Goal: Task Accomplishment & Management: Complete application form

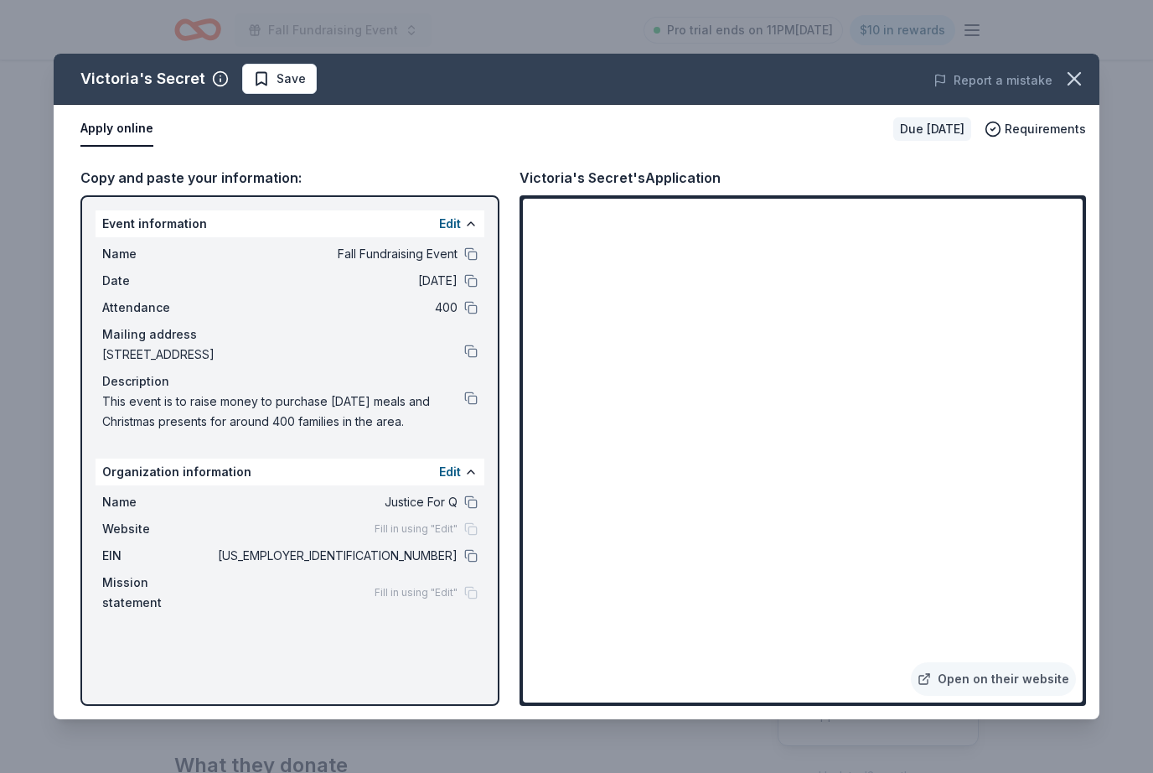
scroll to position [249, 0]
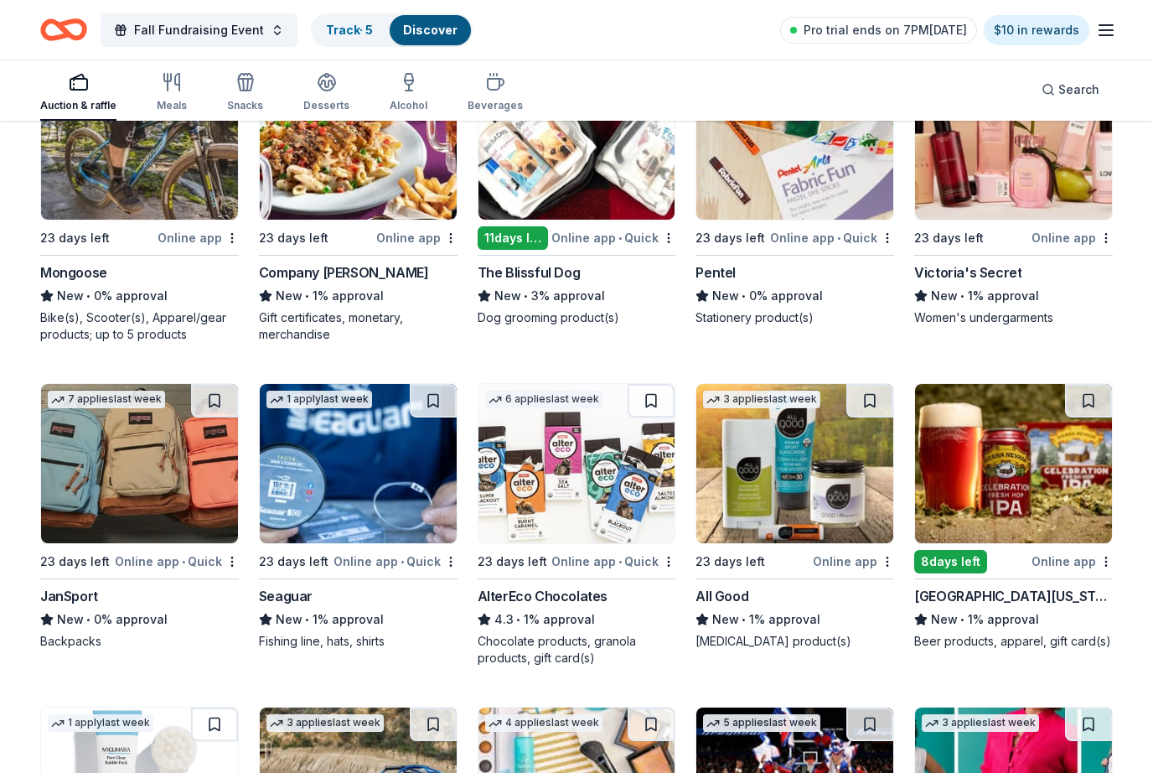
scroll to position [6373, 0]
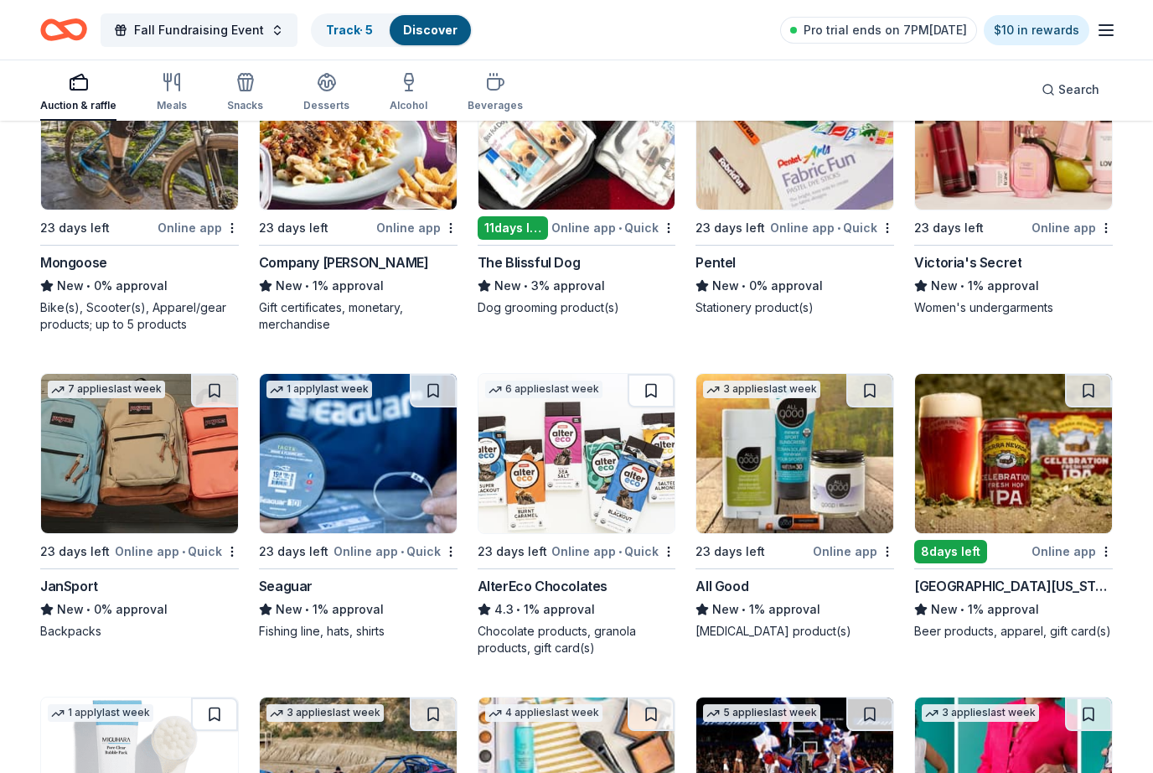
click at [100, 520] on img at bounding box center [139, 454] width 197 height 159
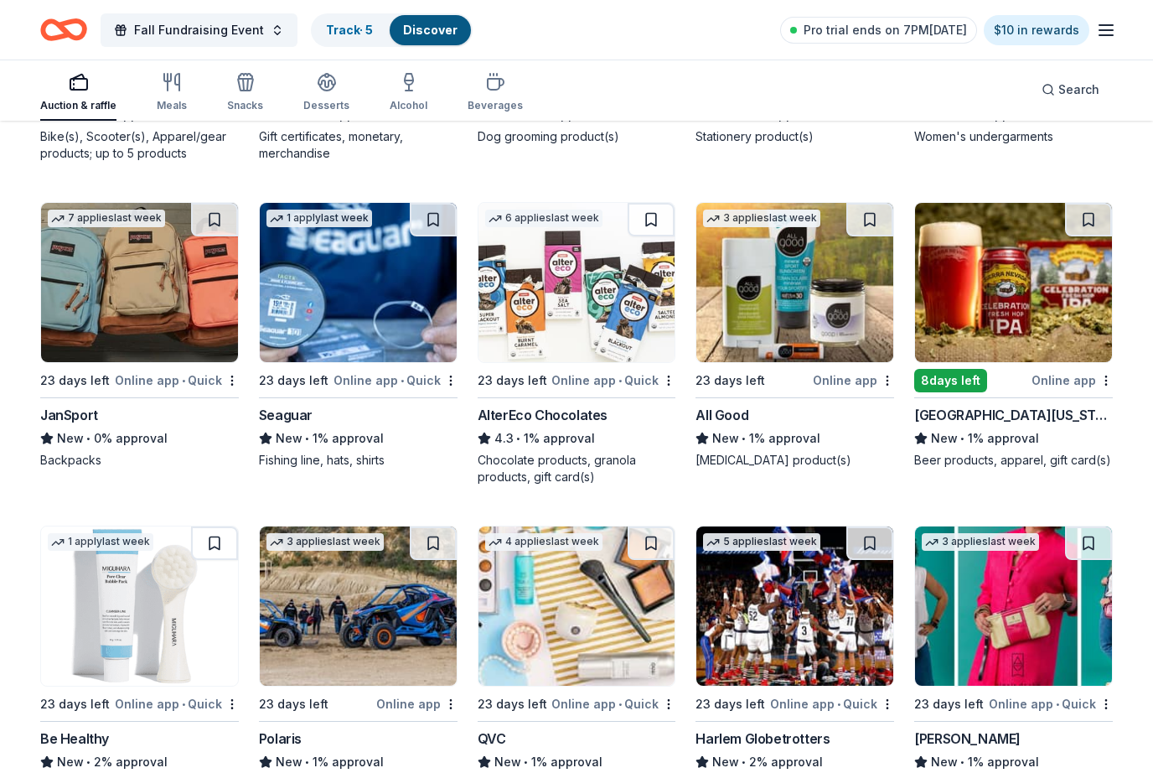
scroll to position [6545, 0]
click at [398, 359] on img at bounding box center [358, 282] width 197 height 159
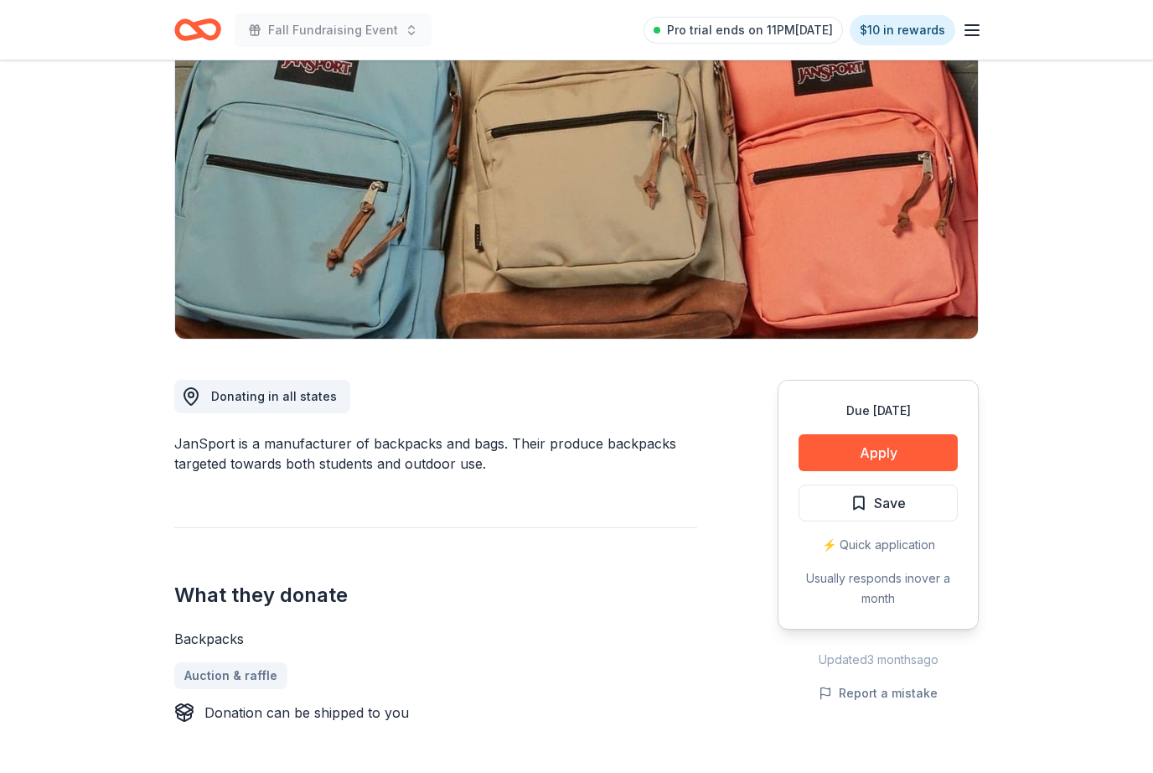
scroll to position [174, 0]
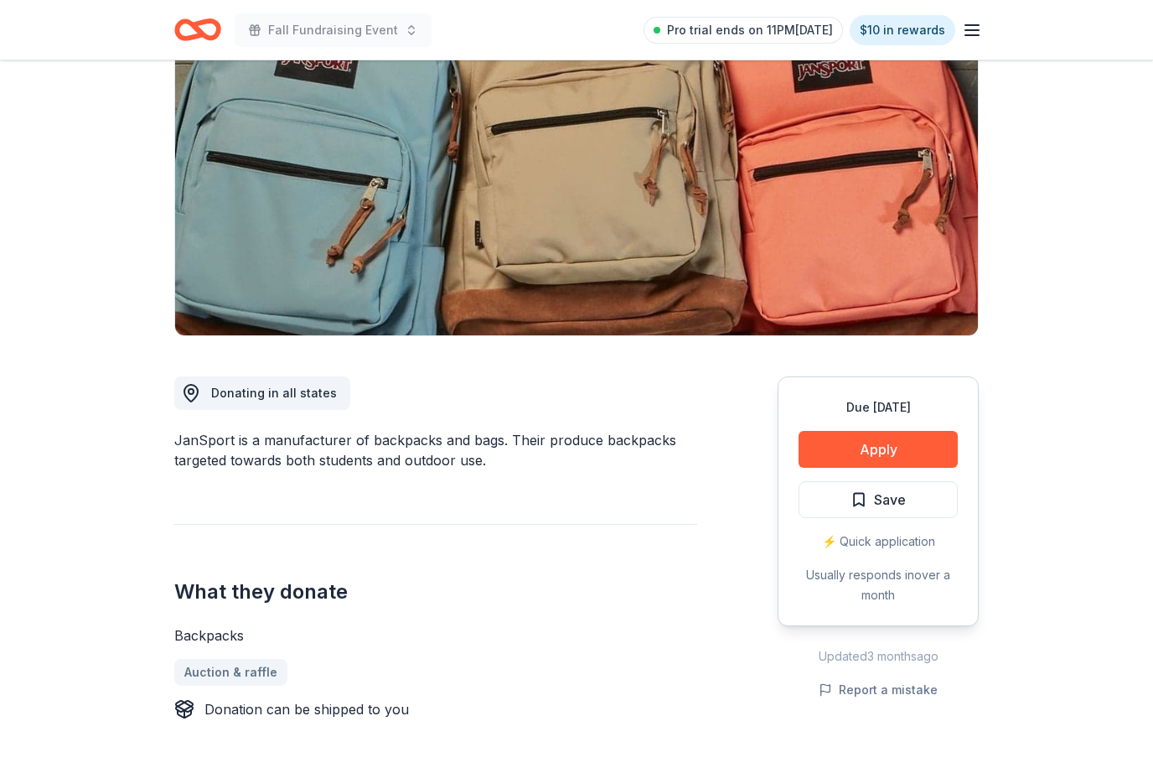
click at [907, 441] on button "Apply" at bounding box center [878, 449] width 159 height 37
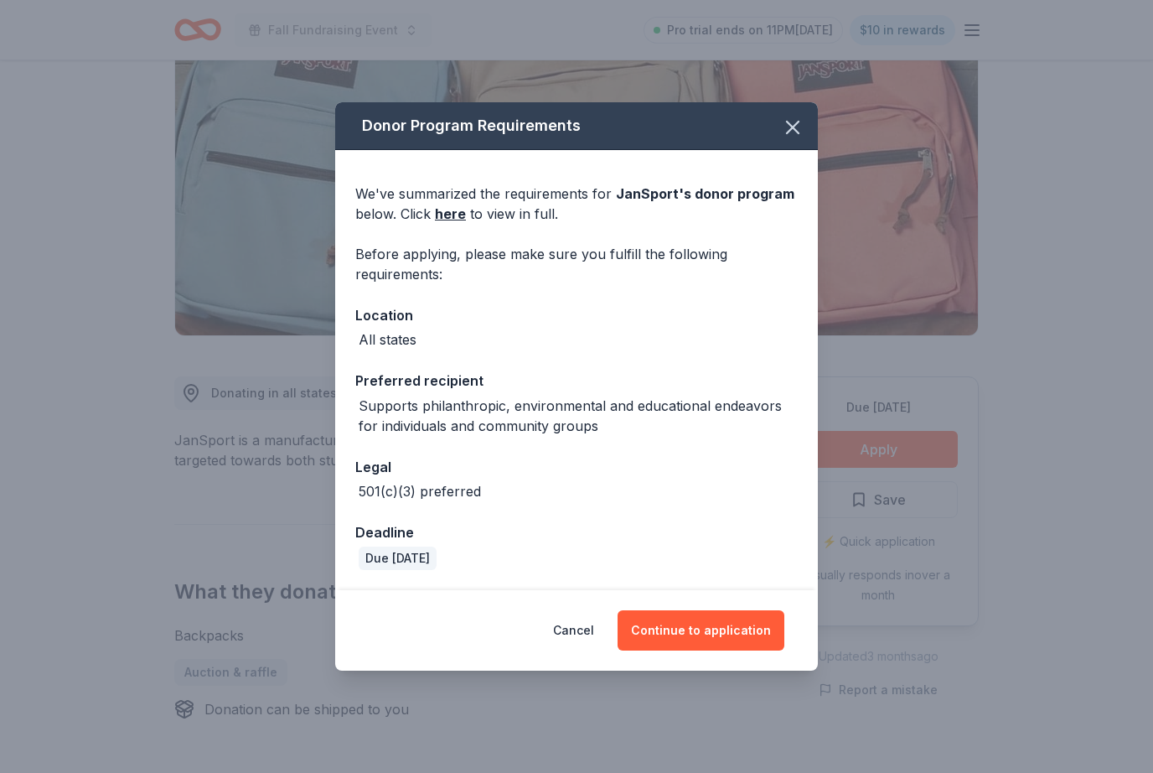
click at [720, 651] on button "Continue to application" at bounding box center [701, 630] width 167 height 40
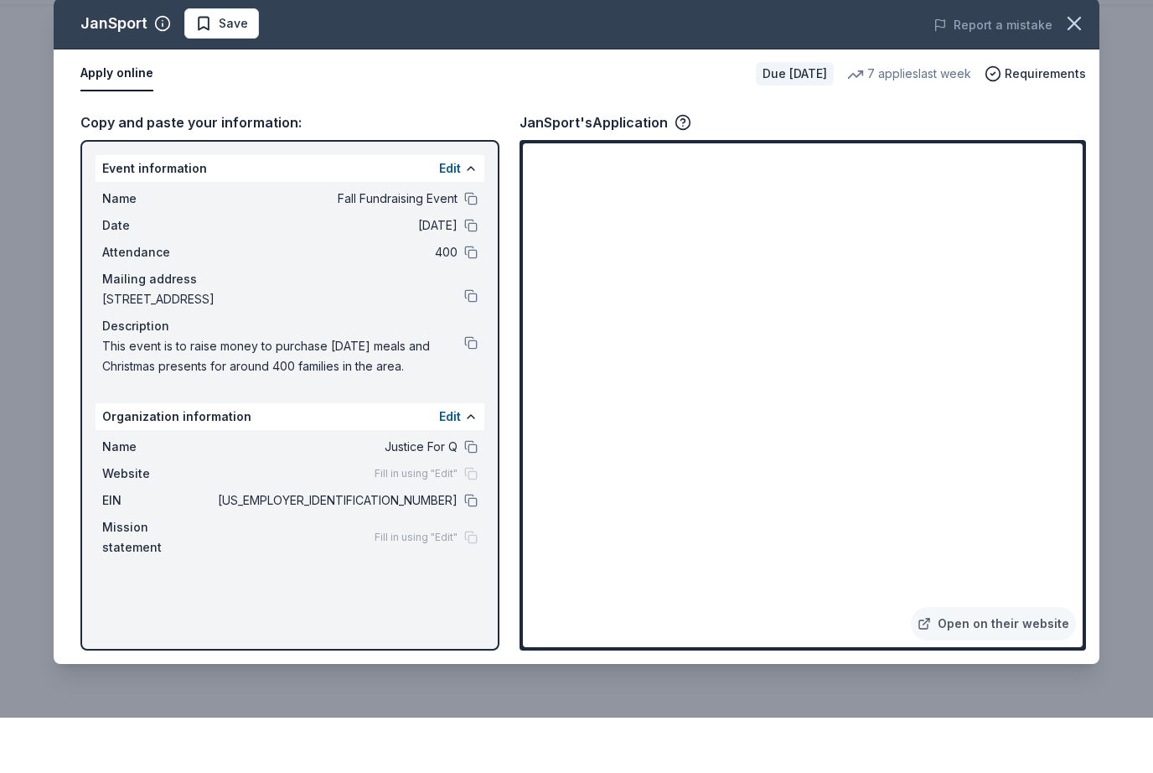
scroll to position [229, 0]
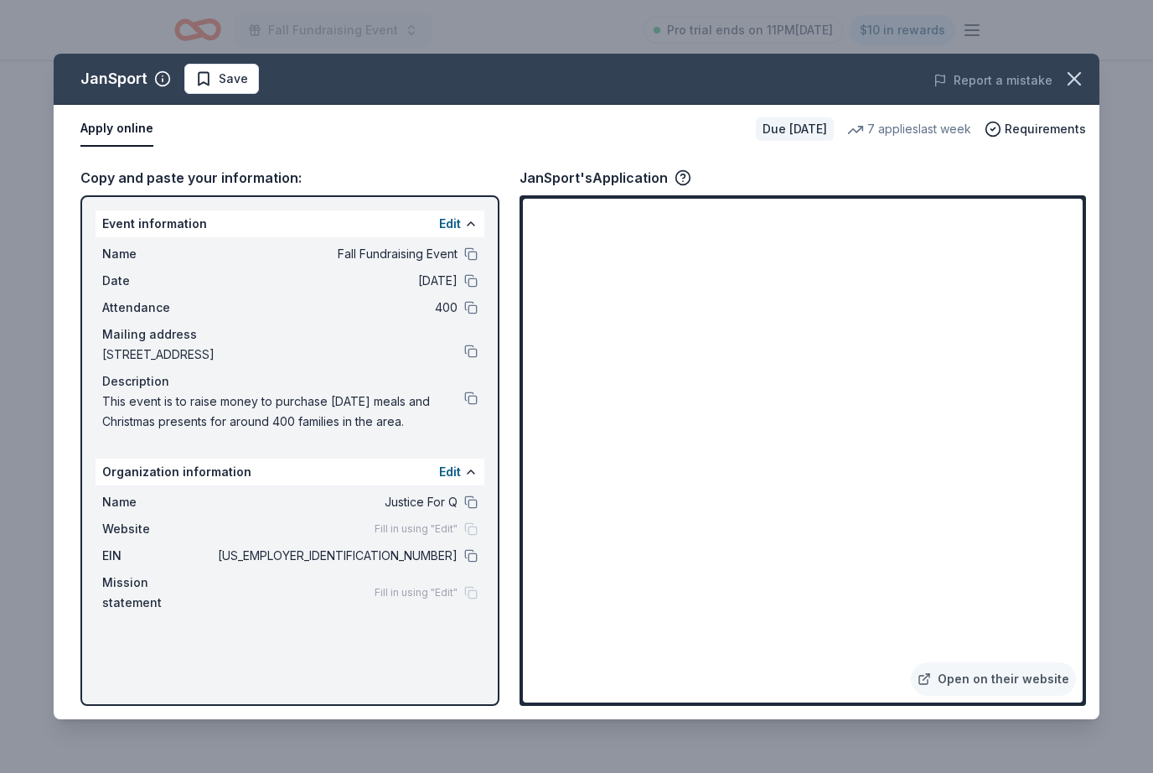
click at [1080, 81] on icon "button" at bounding box center [1074, 78] width 23 height 23
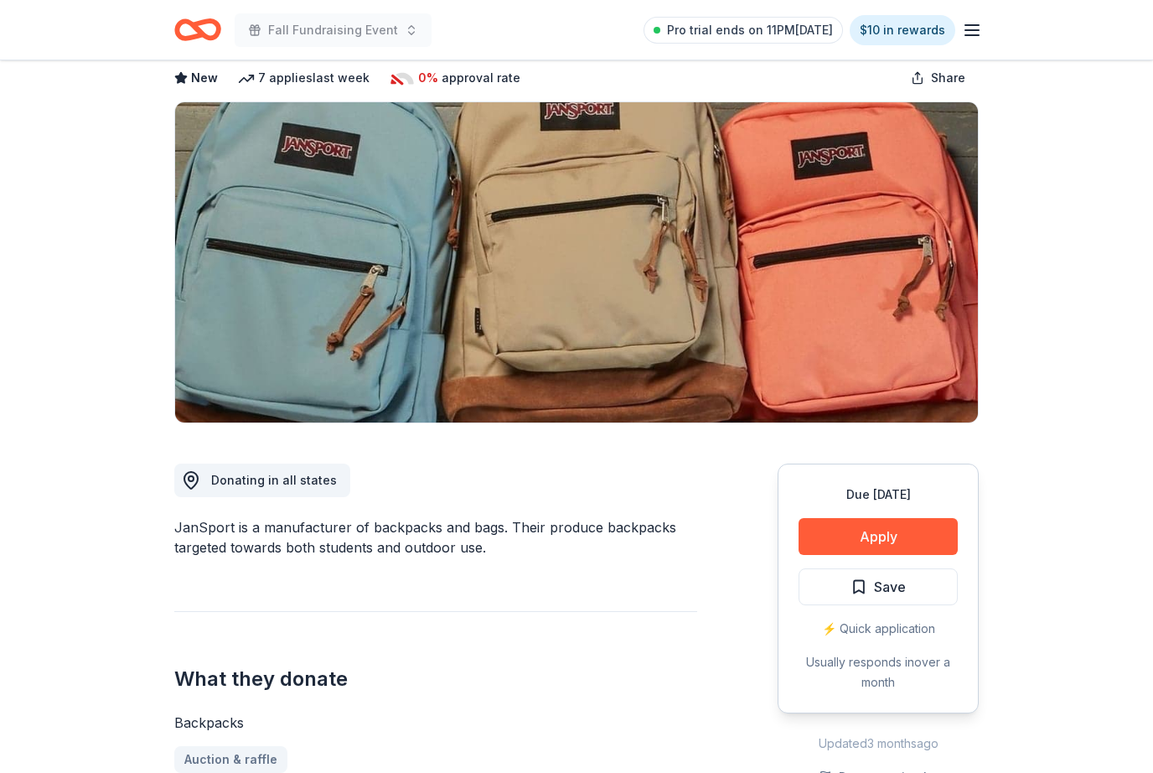
scroll to position [0, 0]
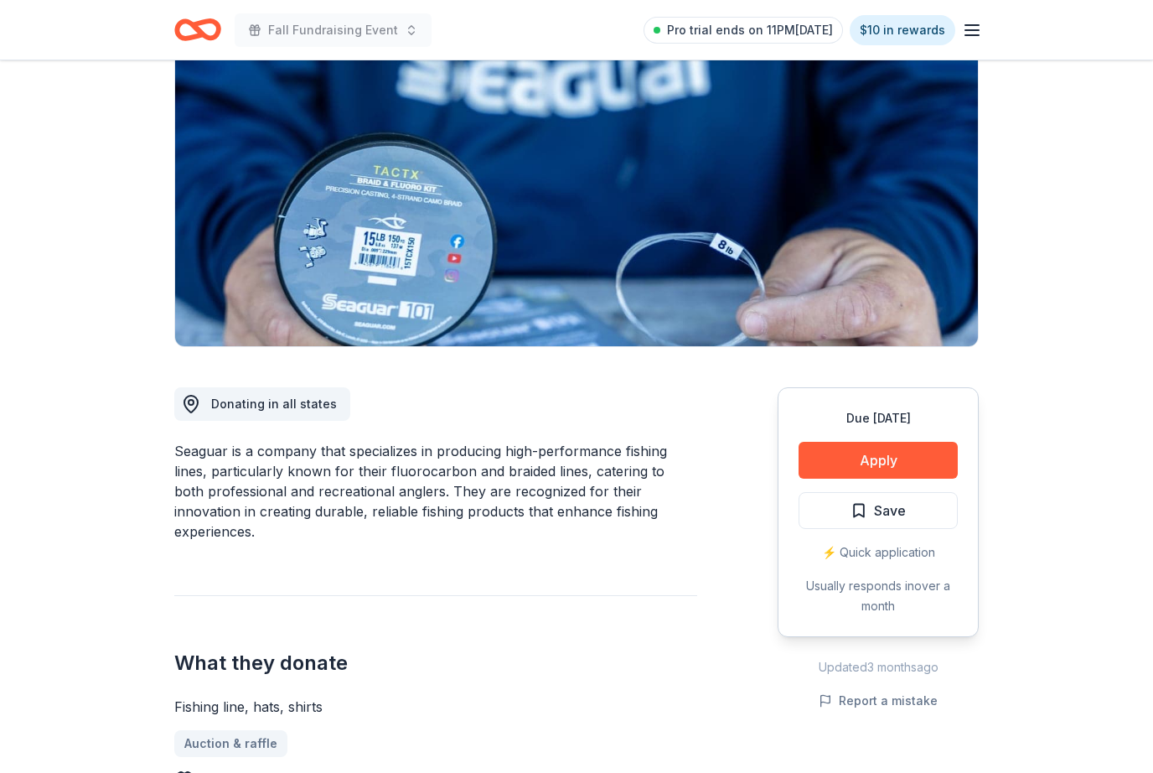
scroll to position [184, 0]
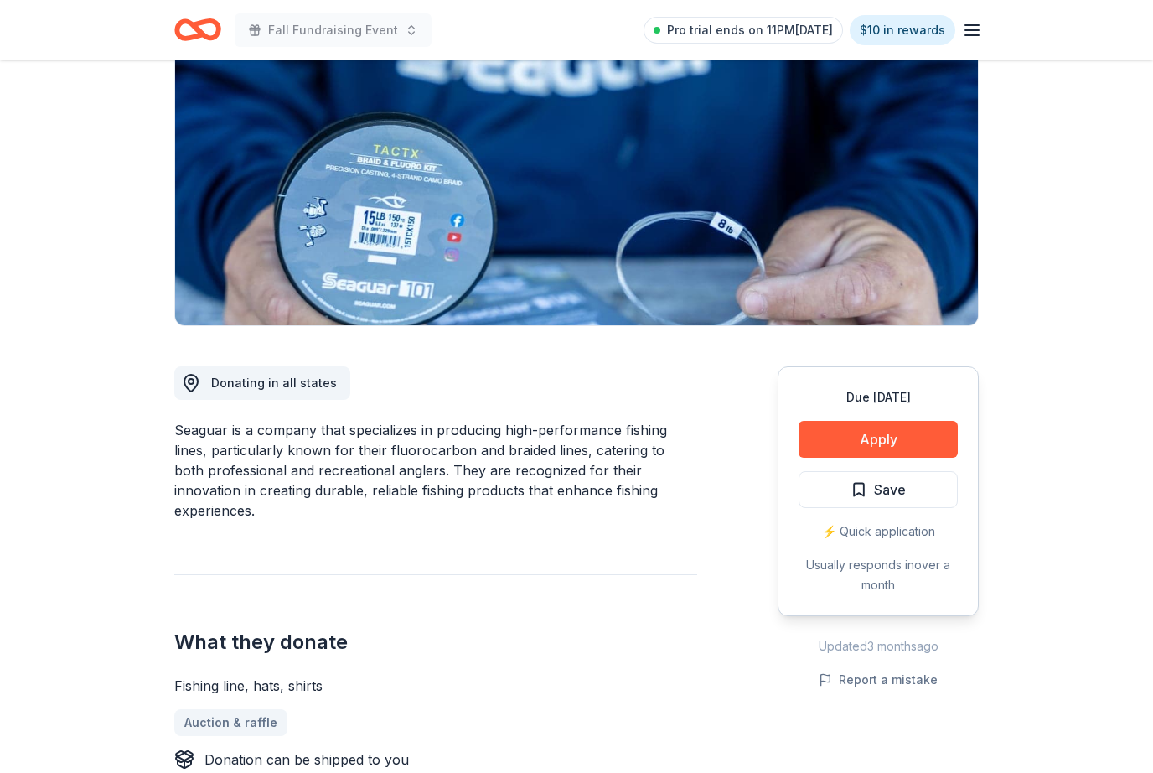
click at [879, 440] on button "Apply" at bounding box center [878, 439] width 159 height 37
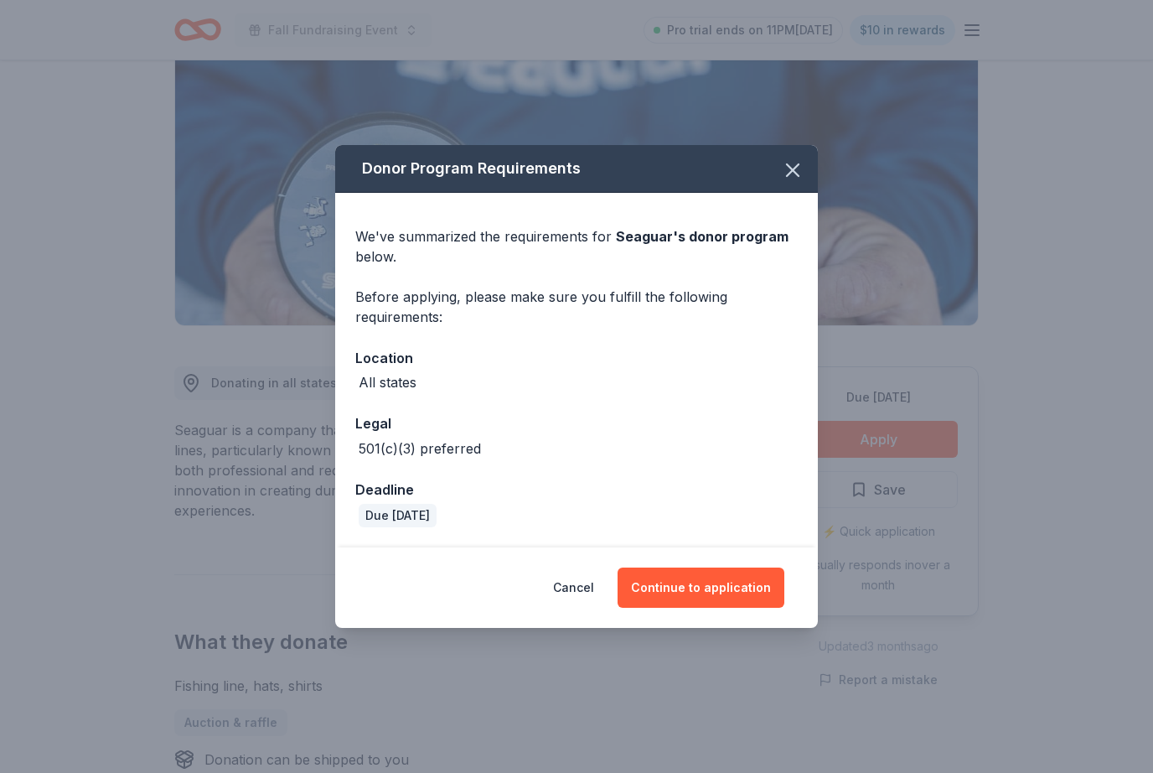
click at [715, 608] on button "Continue to application" at bounding box center [701, 588] width 167 height 40
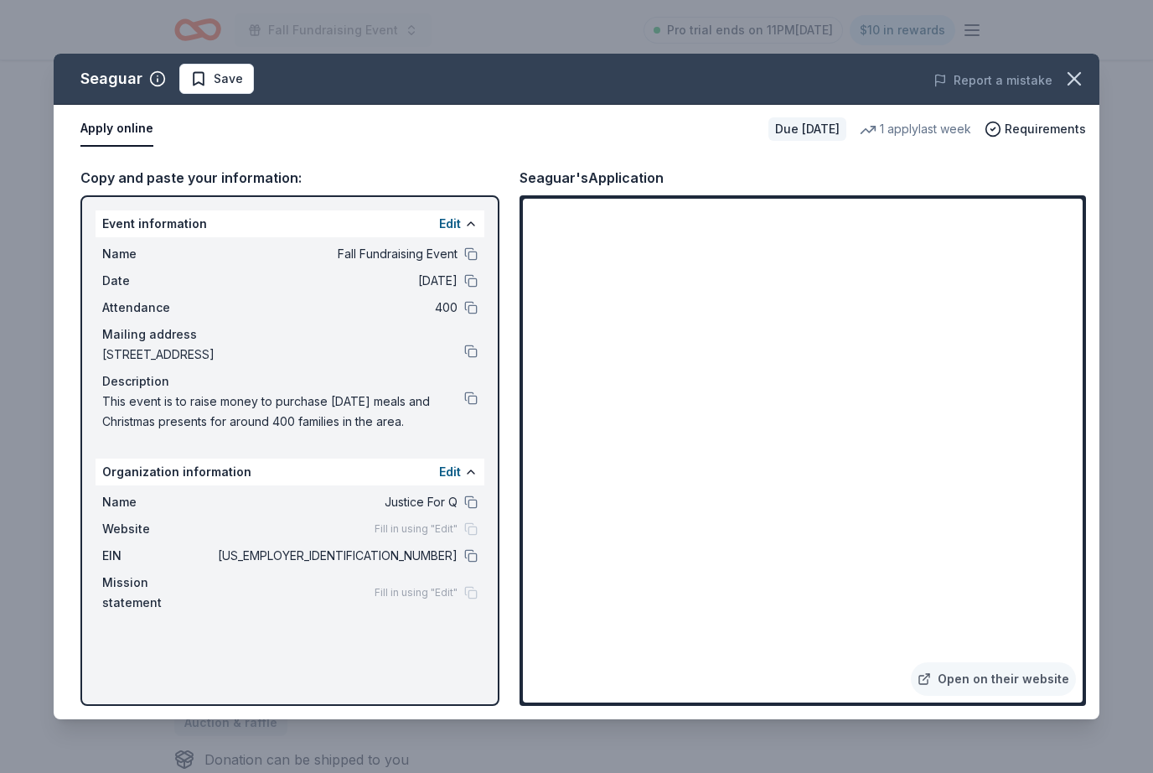
click at [1081, 88] on icon "button" at bounding box center [1074, 78] width 23 height 23
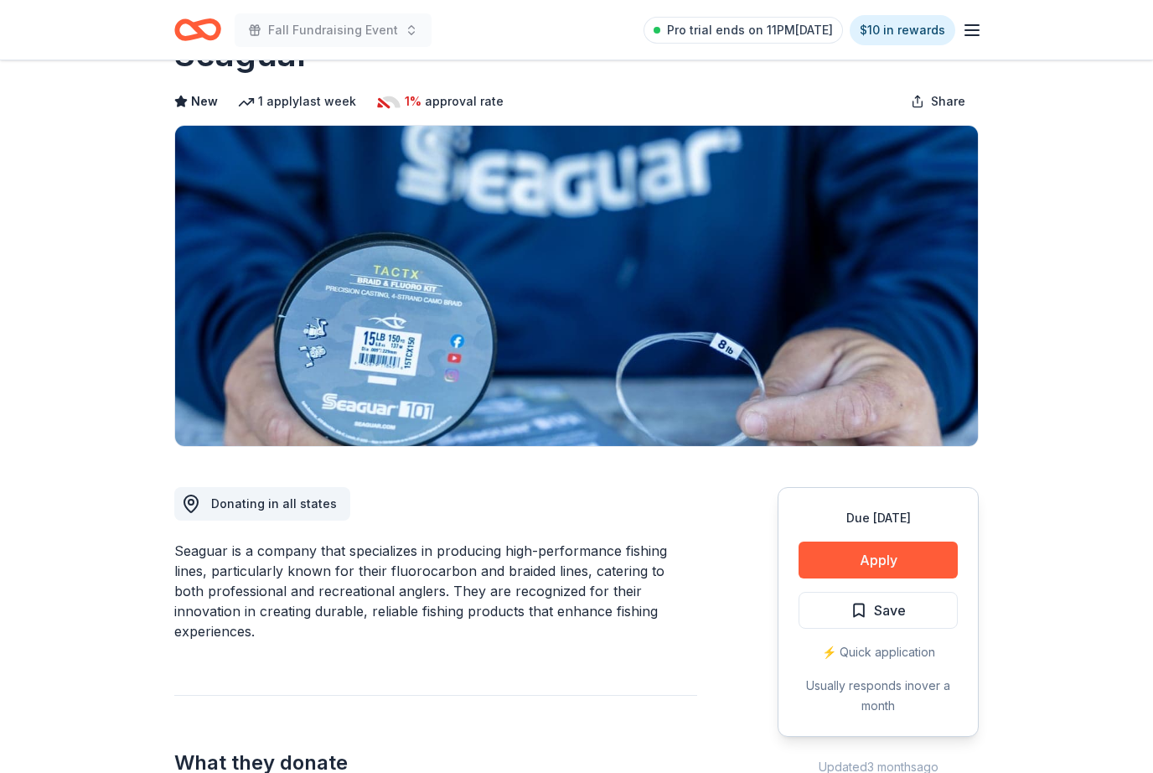
scroll to position [0, 0]
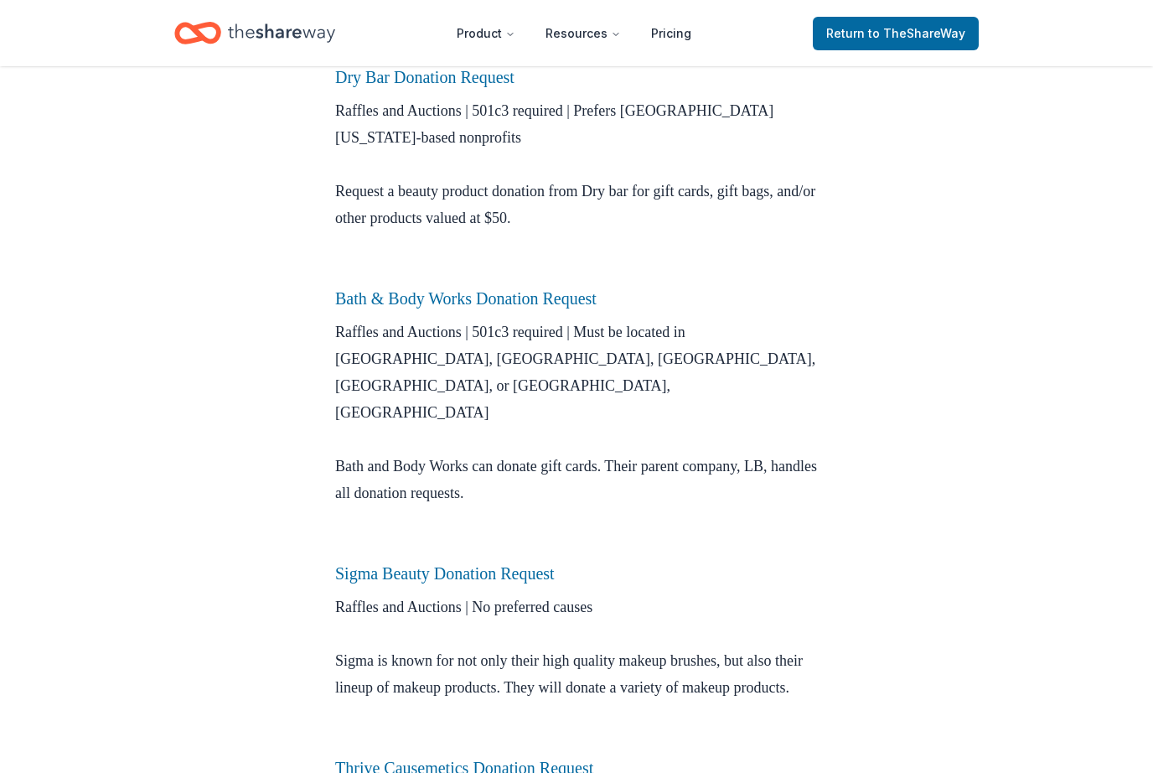
scroll to position [1045, 0]
click at [587, 307] on link "Bath & Body Works Donation Request" at bounding box center [466, 297] width 262 height 18
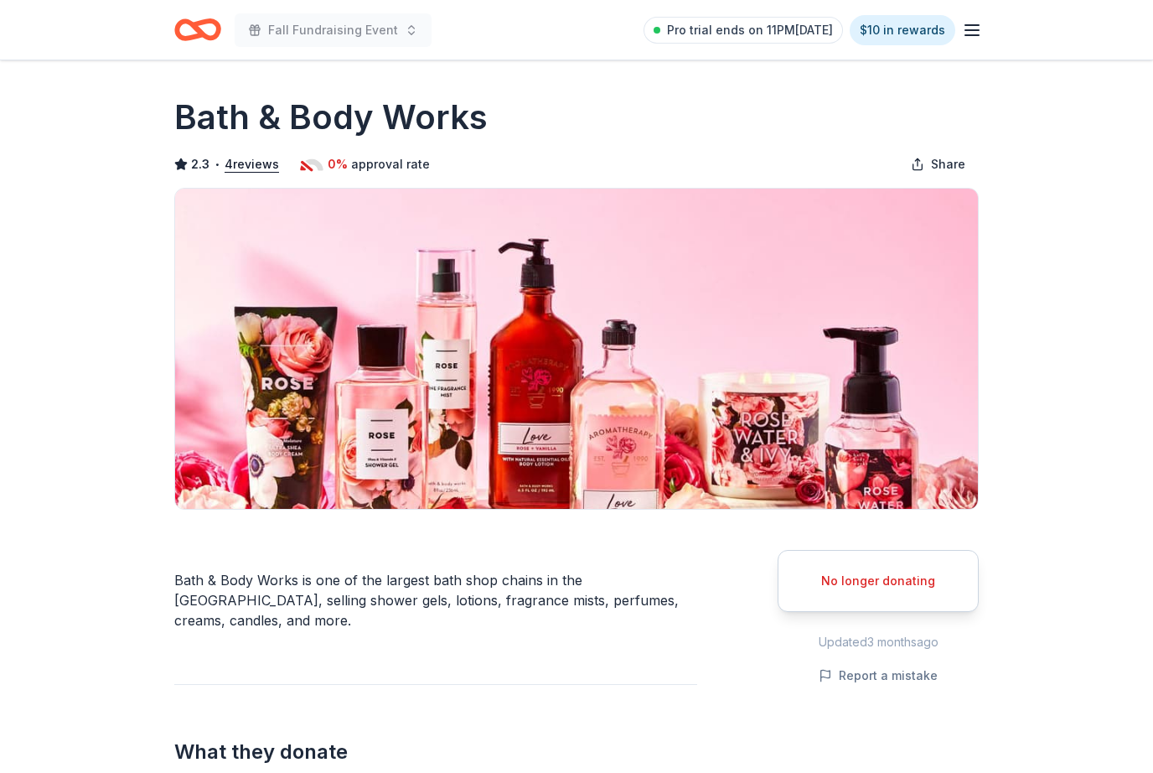
click at [965, 31] on icon "button" at bounding box center [972, 30] width 20 height 20
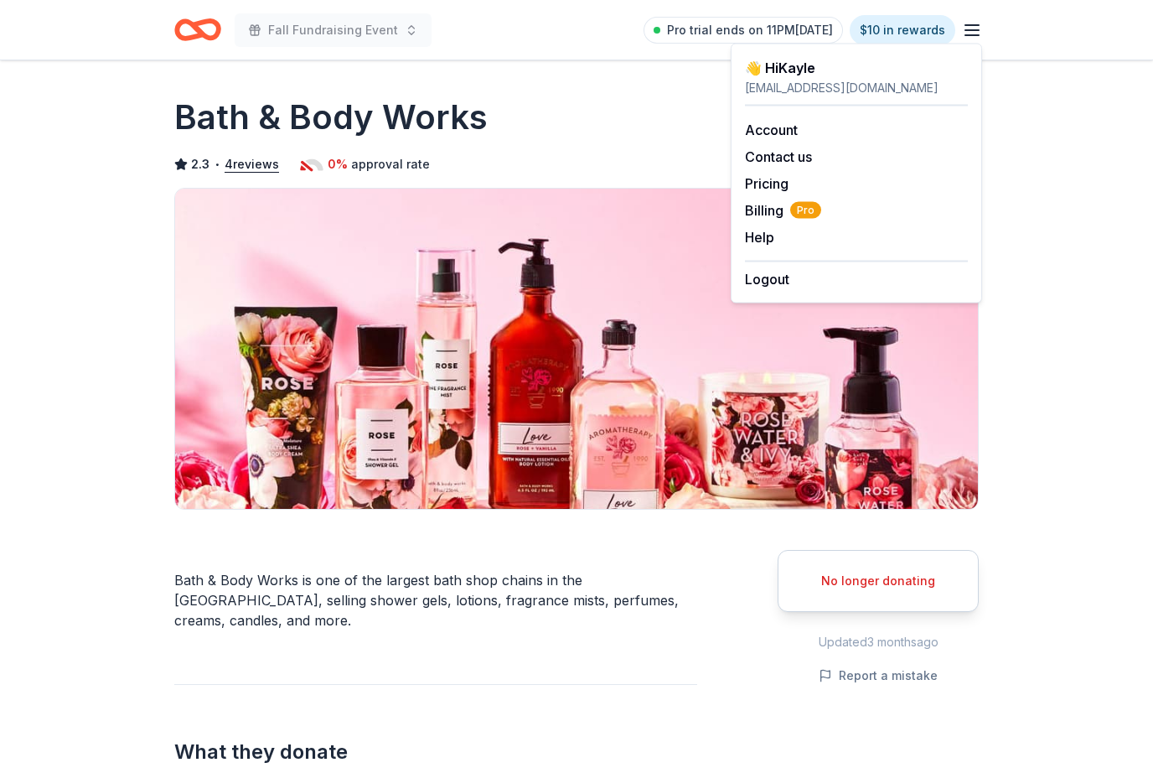
click at [981, 20] on icon "button" at bounding box center [972, 30] width 20 height 20
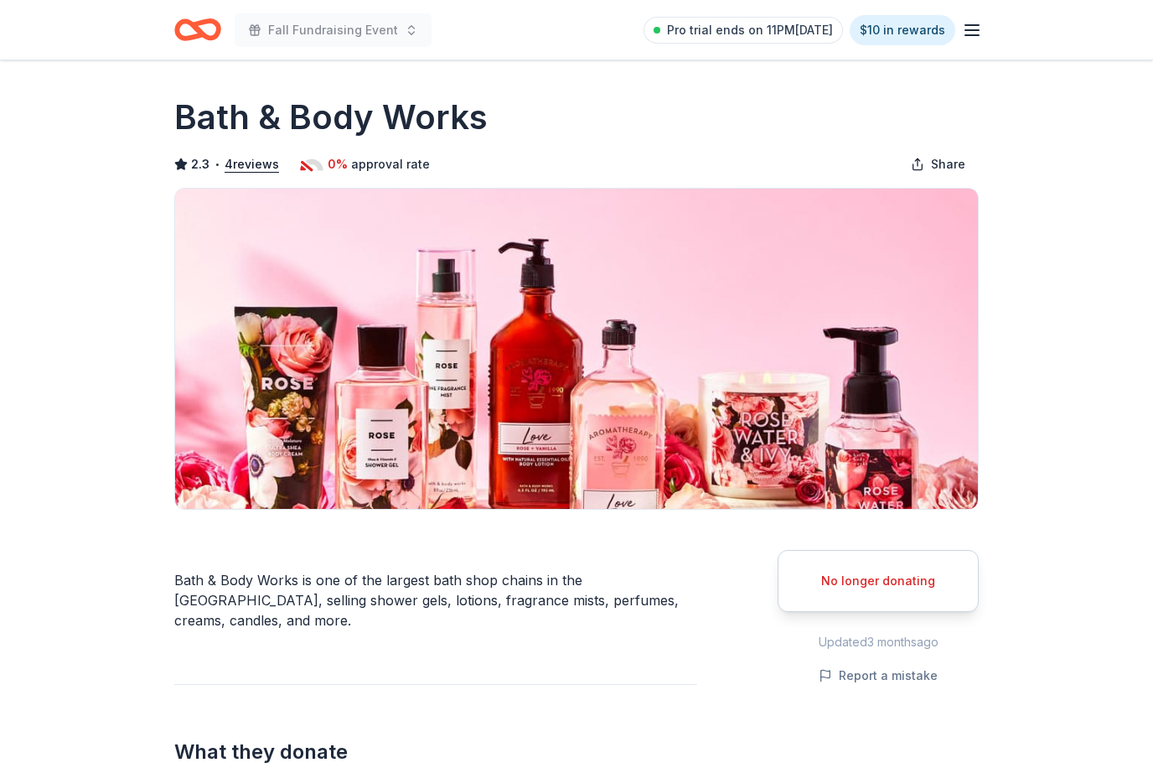
click at [200, 25] on icon "Home" at bounding box center [206, 29] width 26 height 17
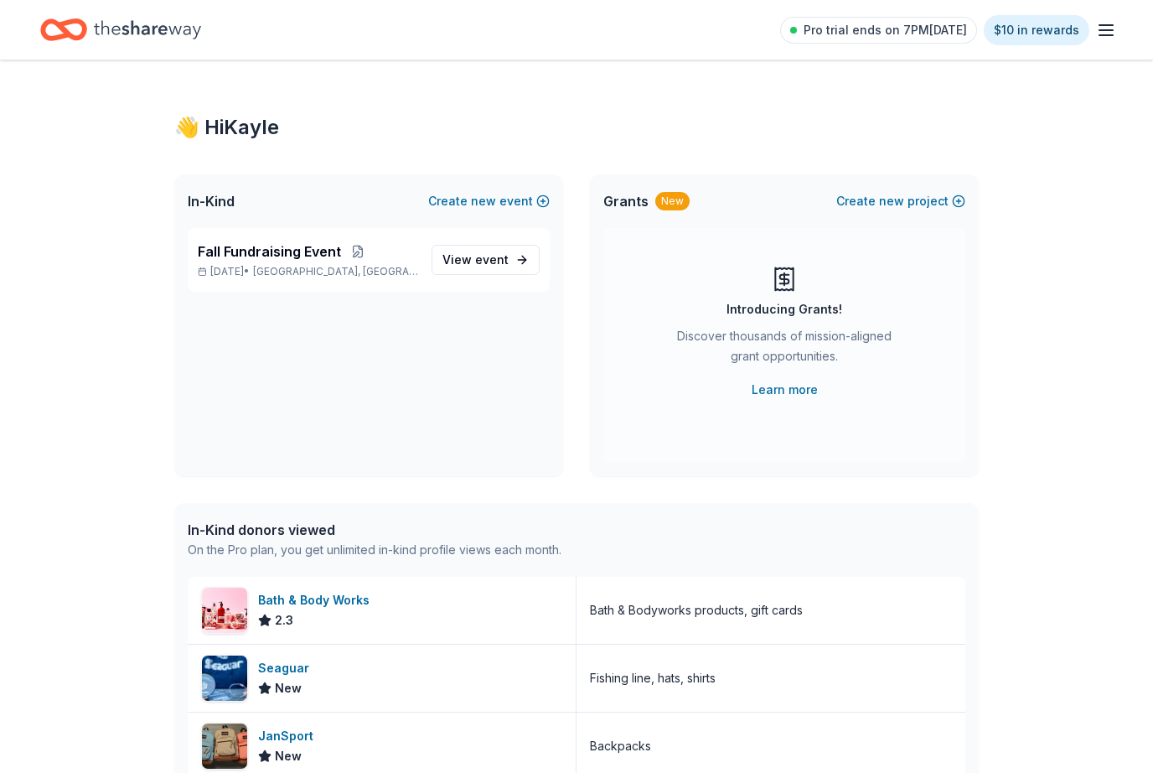
click at [359, 257] on button at bounding box center [358, 251] width 34 height 13
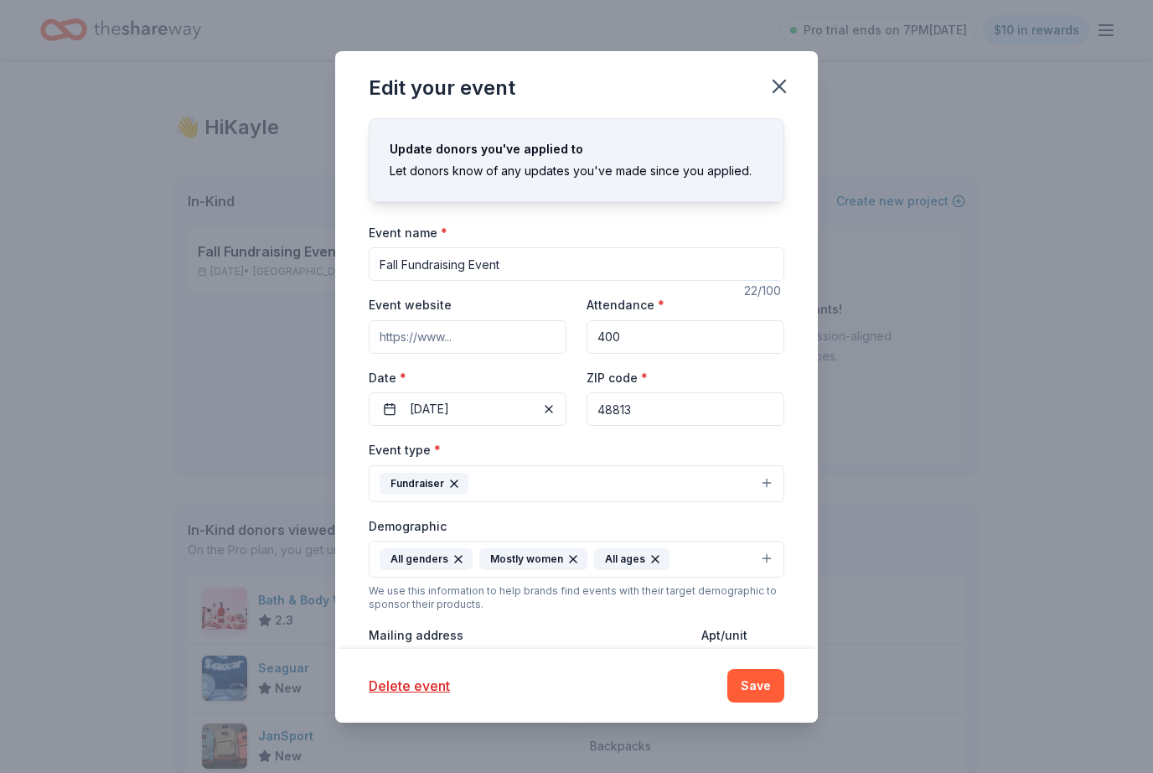
click at [777, 83] on icon "button" at bounding box center [780, 86] width 12 height 12
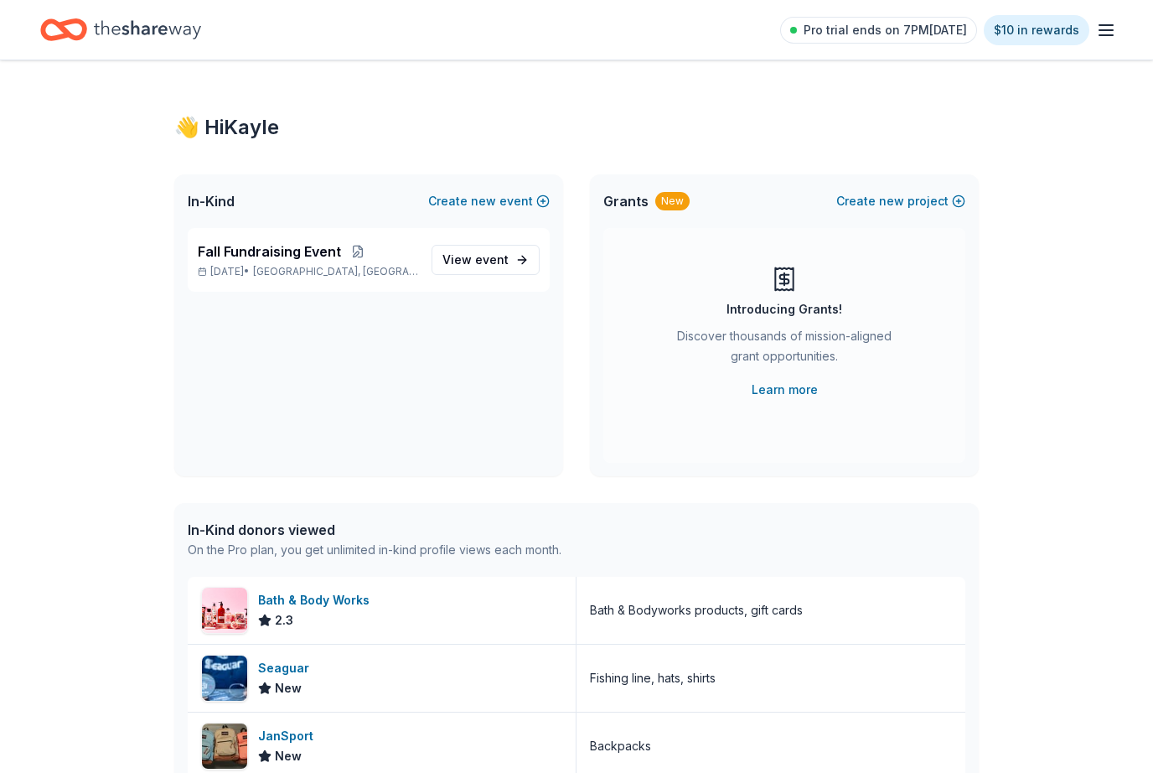
click at [501, 252] on span "event" at bounding box center [492, 259] width 34 height 14
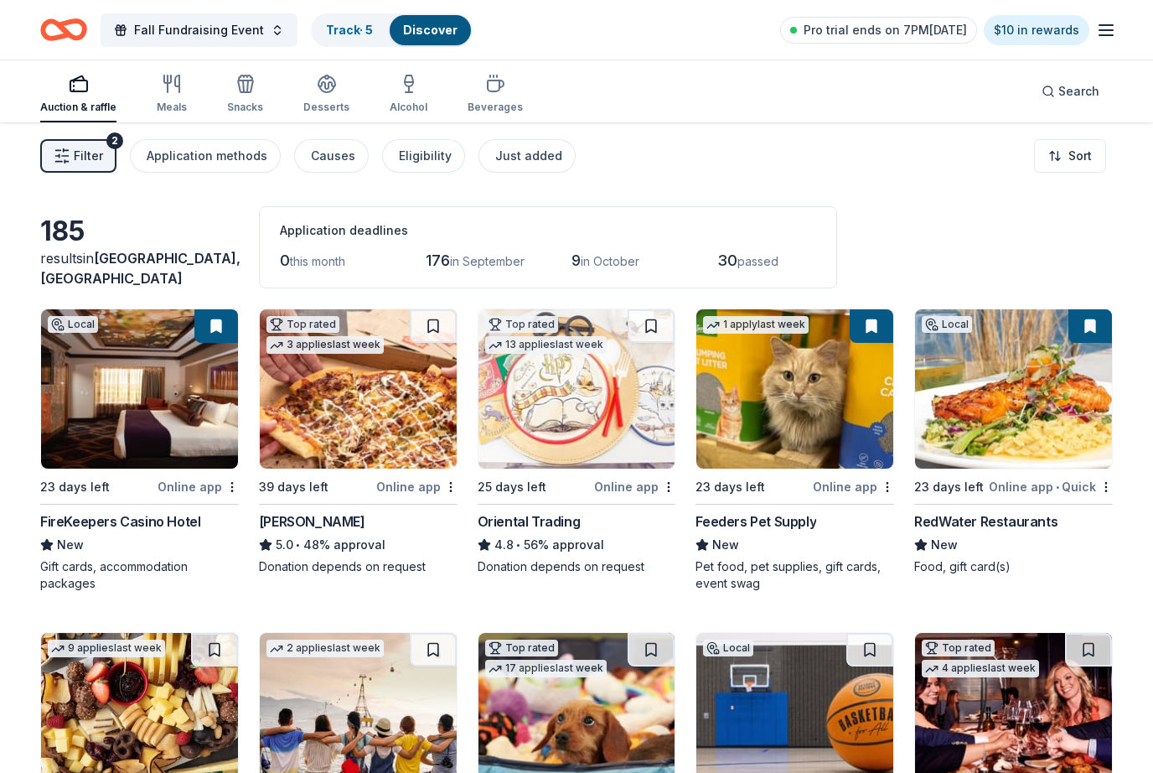
click at [1093, 83] on span "Search" at bounding box center [1079, 91] width 41 height 20
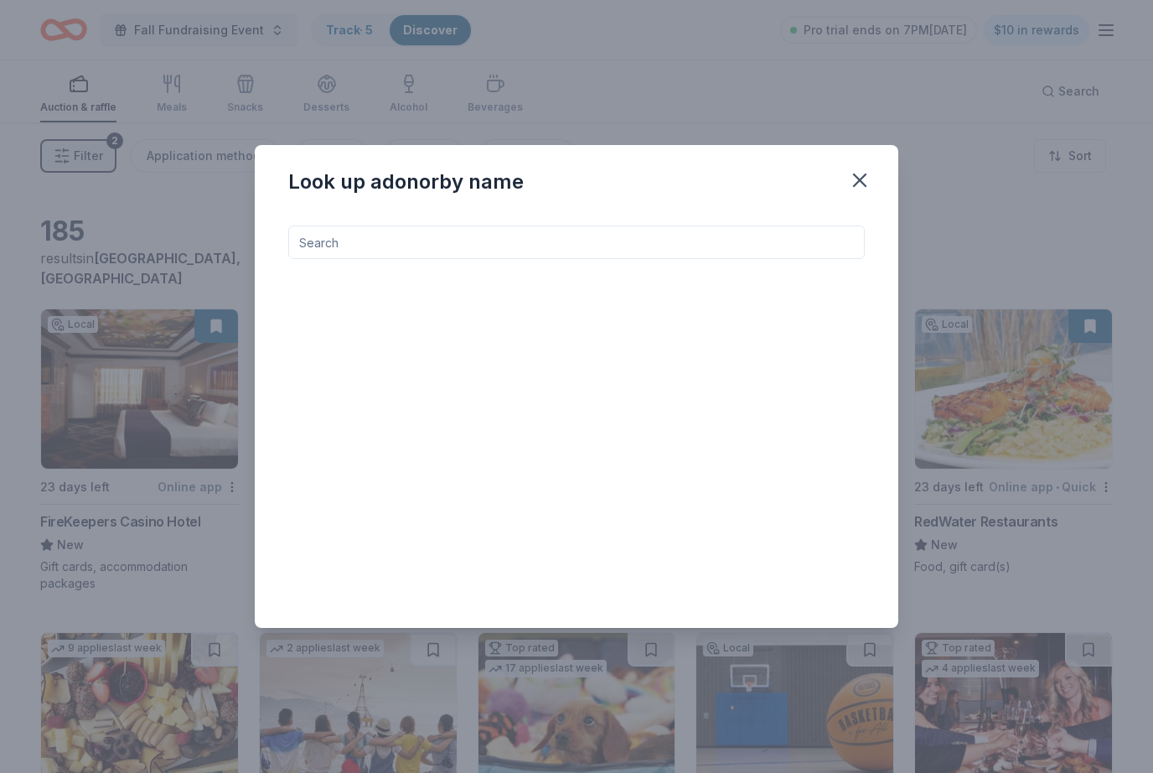
click at [654, 253] on input at bounding box center [576, 242] width 577 height 34
click at [829, 182] on div "Look up a donor by name" at bounding box center [577, 178] width 644 height 67
click at [838, 178] on div "Look up a donor by name" at bounding box center [577, 178] width 644 height 67
click at [869, 174] on icon "button" at bounding box center [859, 179] width 23 height 23
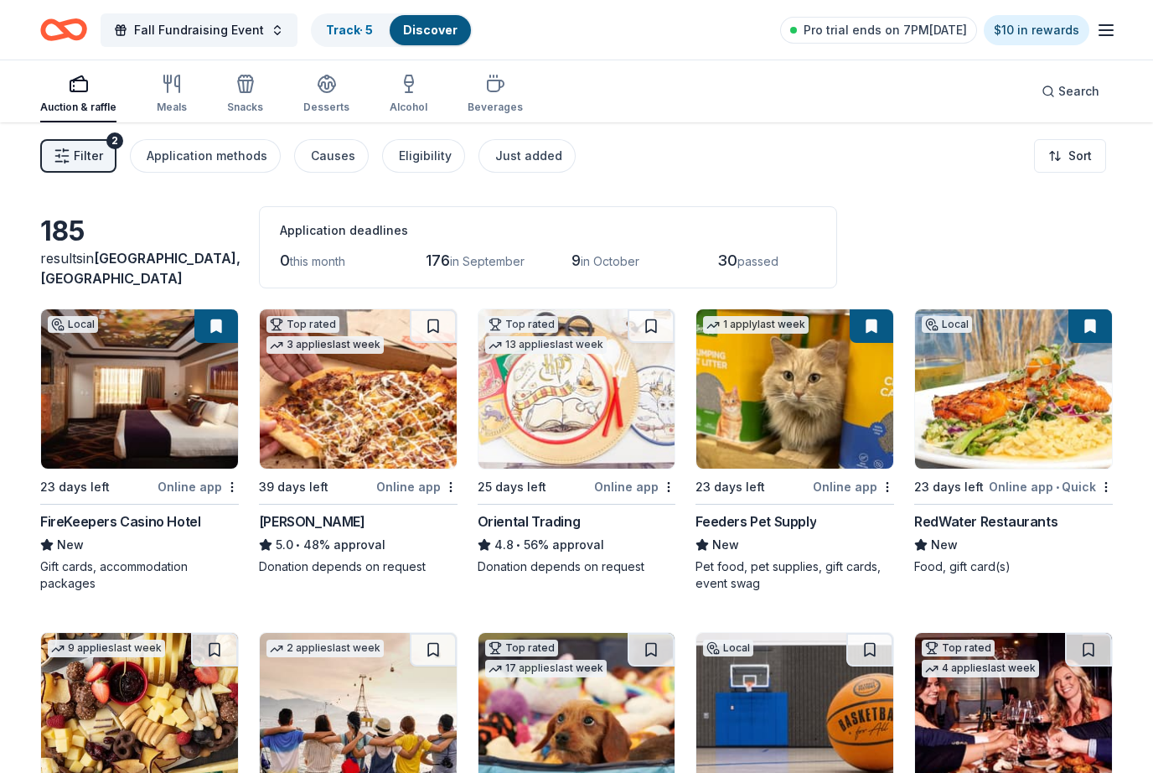
click at [149, 78] on div "Auction & raffle Meals Snacks Desserts Alcohol Beverages" at bounding box center [281, 94] width 483 height 55
click at [197, 86] on div "Auction & raffle Meals Snacks Desserts Alcohol Beverages" at bounding box center [281, 94] width 483 height 55
click at [171, 86] on icon "button" at bounding box center [172, 84] width 20 height 20
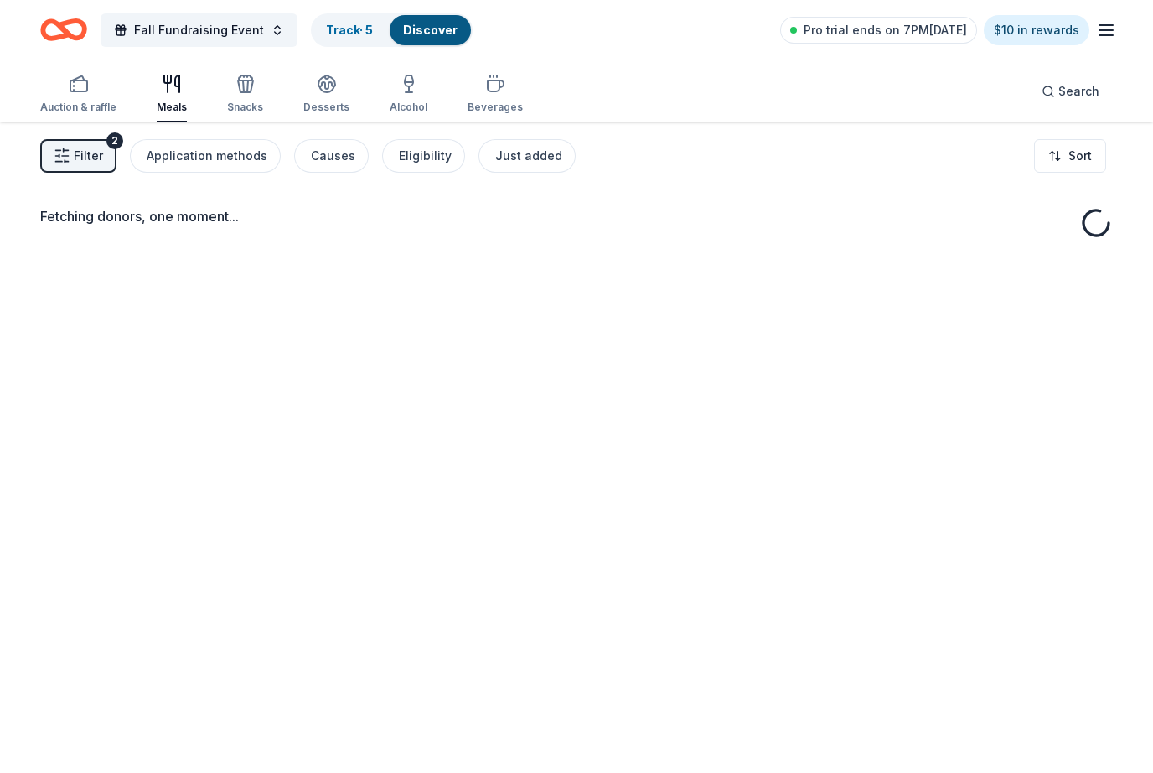
click at [110, 161] on button "Filter 2" at bounding box center [78, 156] width 76 height 34
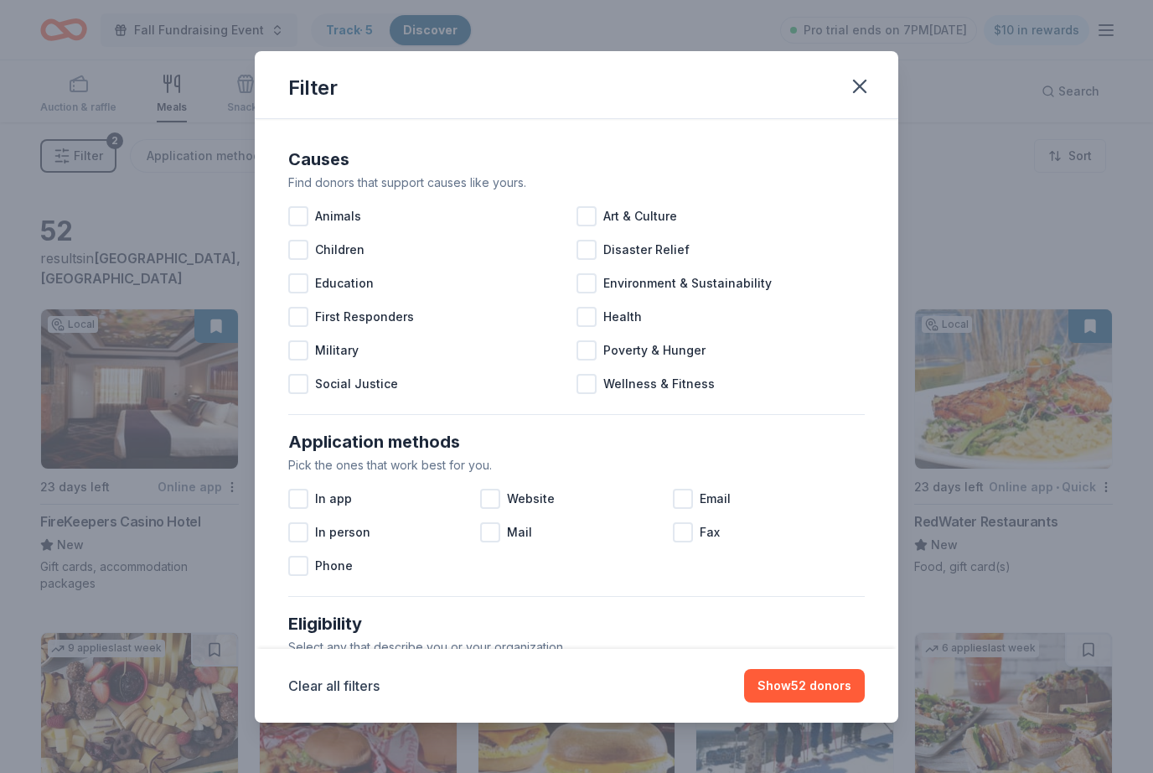
click at [873, 81] on button "button" at bounding box center [860, 86] width 37 height 37
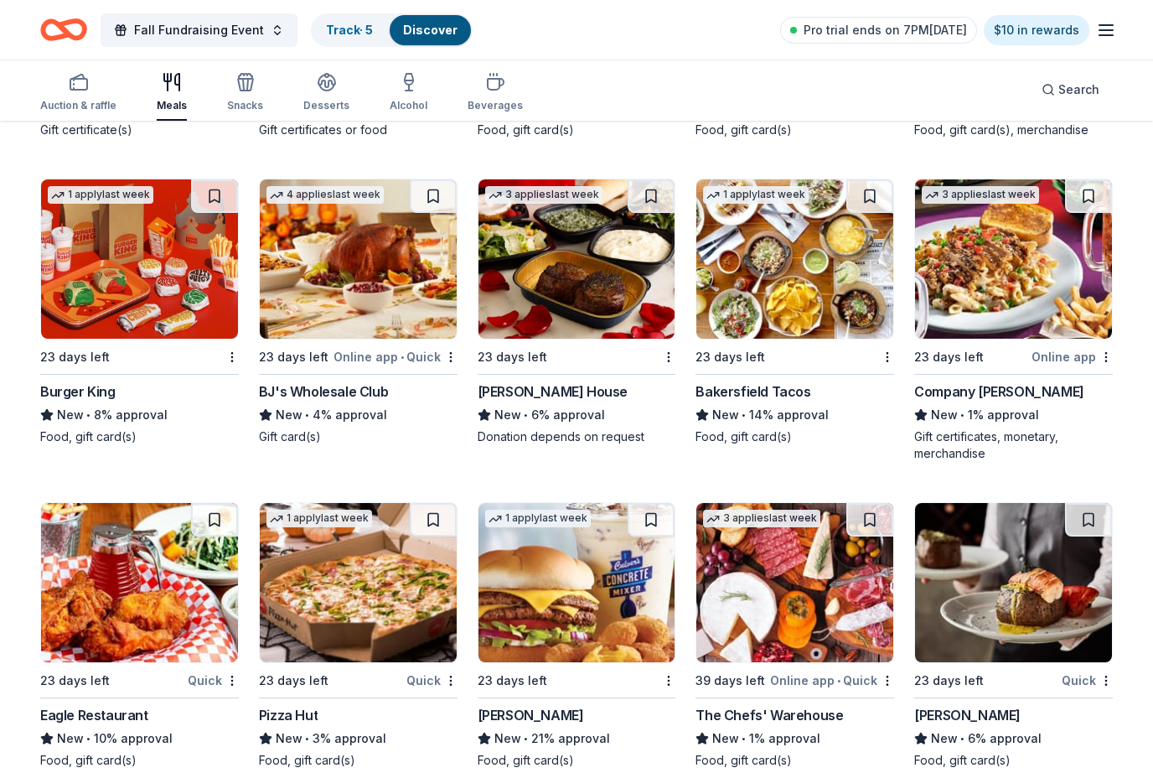
scroll to position [2038, 0]
click at [176, 304] on img at bounding box center [139, 258] width 197 height 159
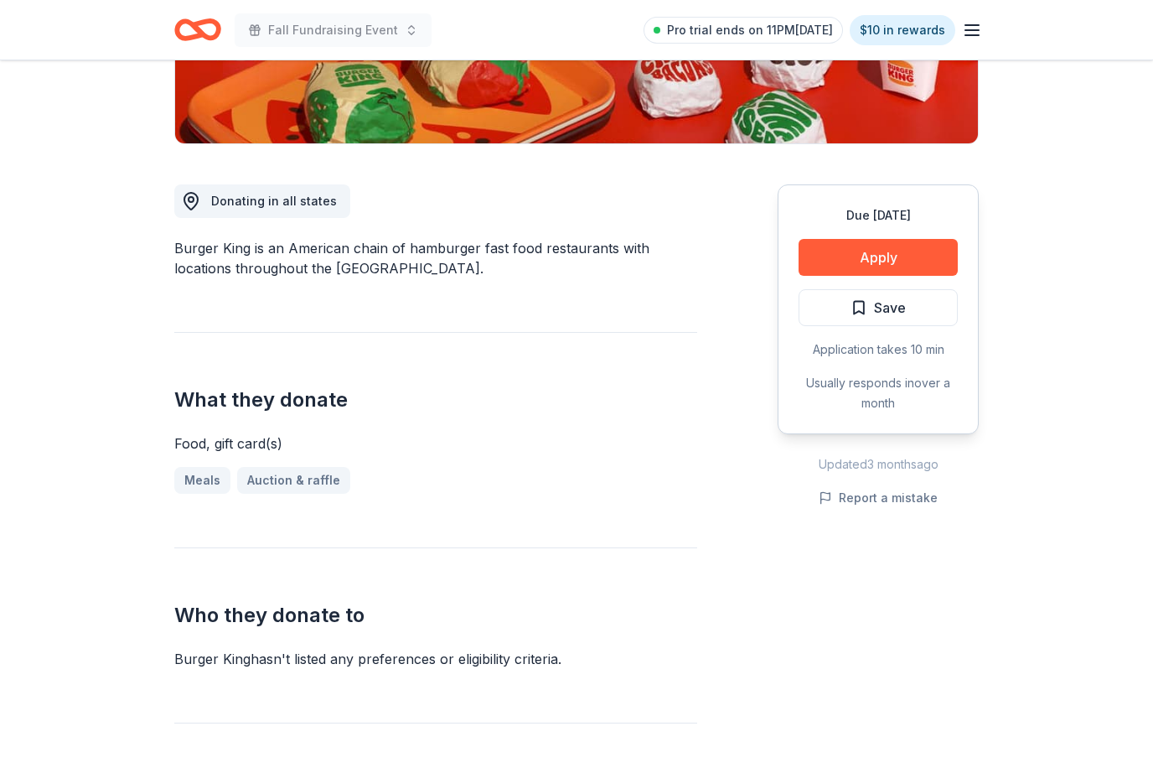
scroll to position [365, 0]
click at [905, 267] on button "Apply" at bounding box center [878, 257] width 159 height 37
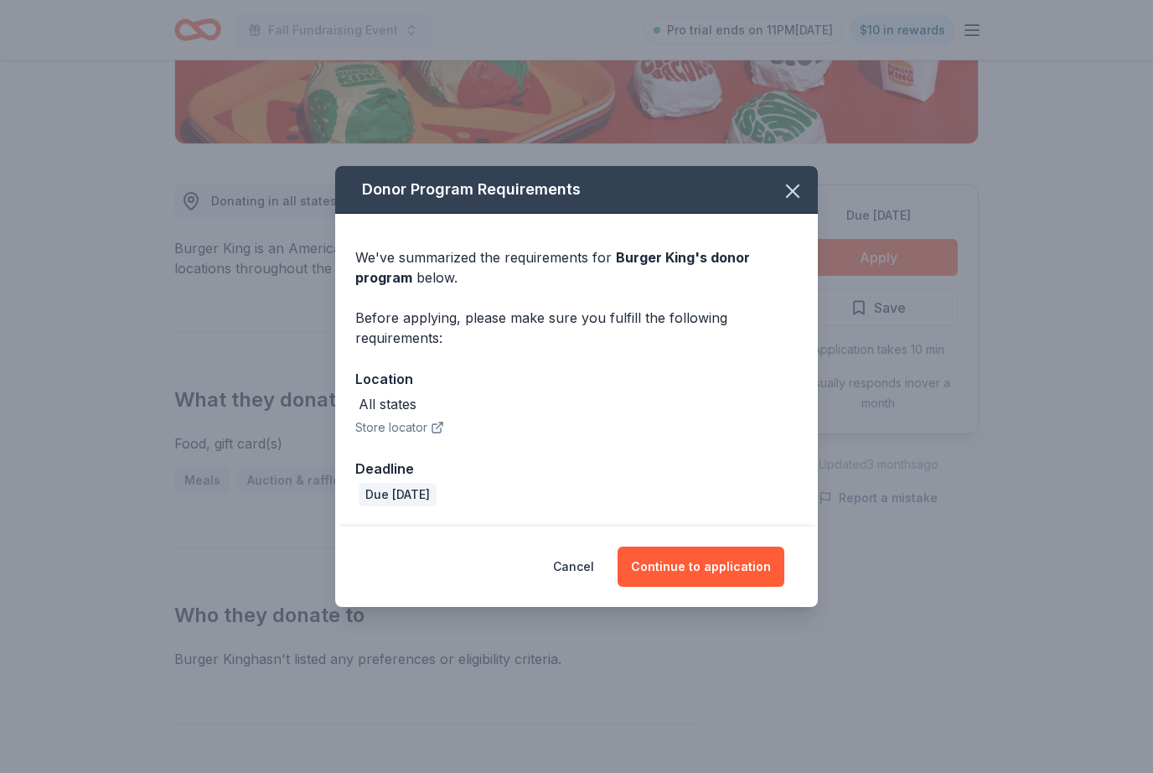
click at [710, 587] on button "Continue to application" at bounding box center [701, 567] width 167 height 40
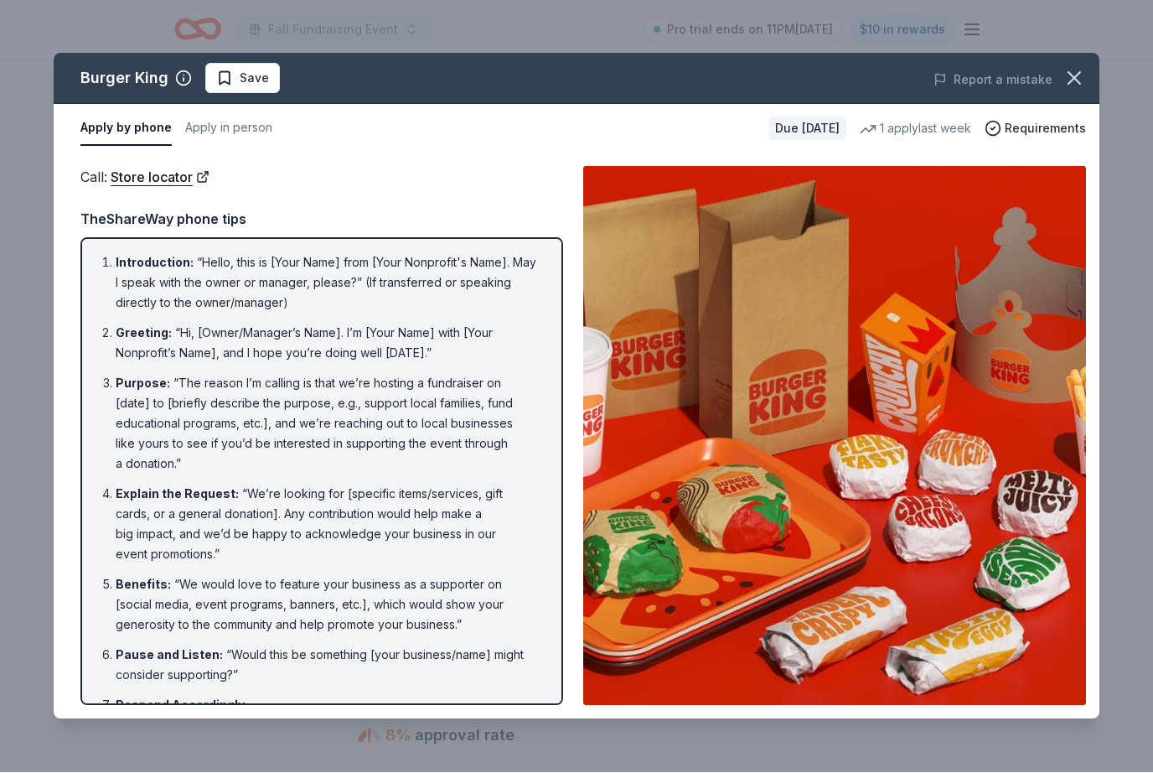
scroll to position [421, 0]
